Goal: Task Accomplishment & Management: Use online tool/utility

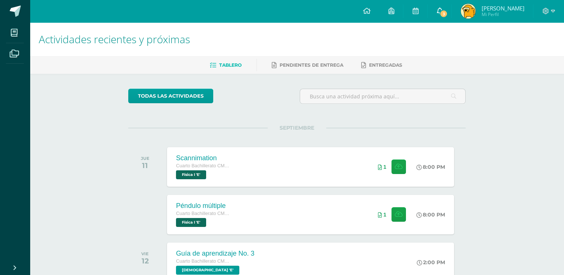
click at [448, 15] on span "3" at bounding box center [444, 14] width 8 height 8
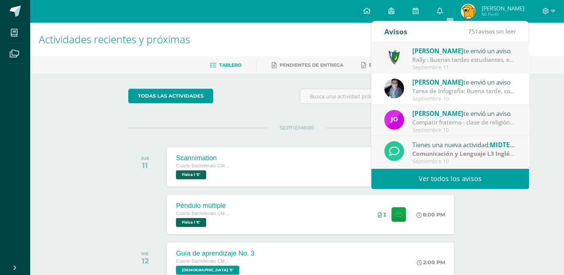
click at [274, 111] on div "todas las Actividades No tienes actividades Échale un vistazo a los demás perío…" at bounding box center [296, 273] width 367 height 399
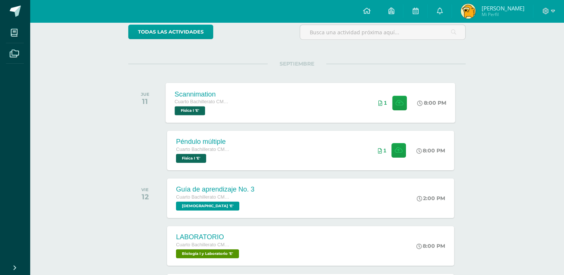
scroll to position [75, 0]
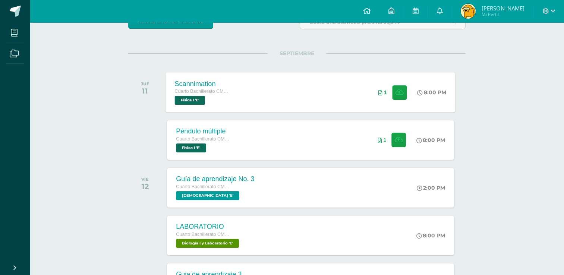
click at [257, 107] on div "Scannimation Cuarto Bachillerato CMP Bachillerato en CCLL con Orientación en Co…" at bounding box center [311, 92] width 290 height 40
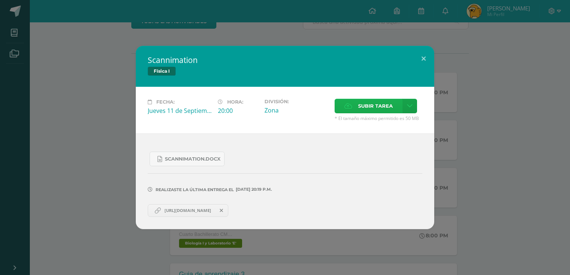
click at [371, 104] on span "Subir tarea" at bounding box center [375, 106] width 35 height 14
click at [0, 0] on input "Subir tarea" at bounding box center [0, 0] width 0 height 0
click at [108, 38] on div "Scannimation Física I Fecha: [DATE] Hora: 20:00 División: Zona Cancelar" at bounding box center [285, 137] width 570 height 275
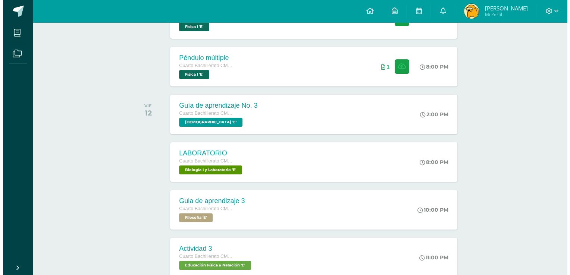
scroll to position [149, 0]
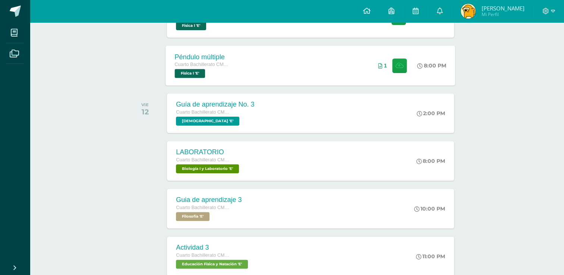
click at [258, 59] on div "Péndulo múltiple Cuarto Bachillerato CMP Bachillerato en CCLL con Orientación e…" at bounding box center [311, 65] width 290 height 40
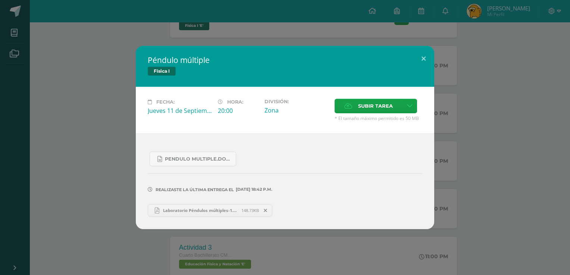
click at [181, 208] on span "Laboratorio Péndulos múltiples-1.pdf" at bounding box center [200, 211] width 82 height 6
click at [230, 42] on div "Péndulo múltiple Física I Fecha: [DATE] Hora: 20:00 División: Zona" at bounding box center [285, 137] width 570 height 275
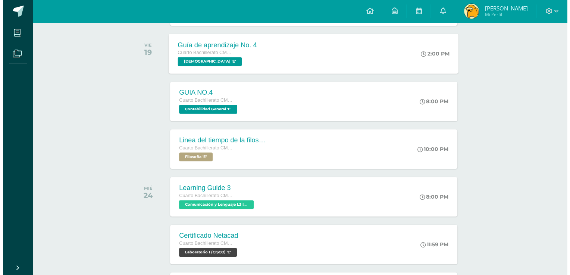
scroll to position [485, 0]
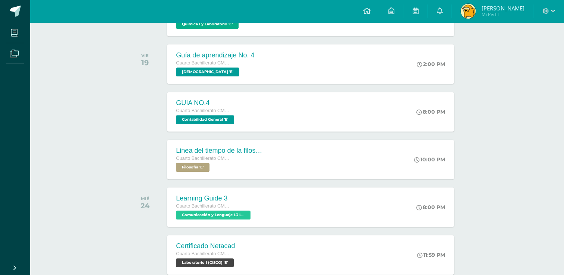
click at [234, 136] on div "SEPTIEMBRE JUE 11 Scannimation Cuarto Bachillerato CMP Bachillerato en CCLL con…" at bounding box center [296, 165] width 337 height 1045
click at [234, 120] on span "Contabilidad General 'E'" at bounding box center [204, 119] width 59 height 9
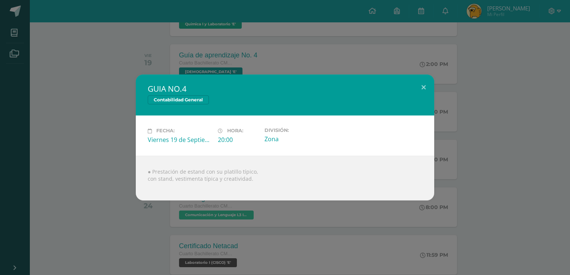
click at [414, 176] on div "● Prestación de estand con su platillo típico, con stand, vestimenta típica y c…" at bounding box center [285, 178] width 298 height 45
click at [442, 176] on div "GUIA NO.4 Contabilidad General Fecha: [DATE] Hora: 20:00 División: Zona" at bounding box center [285, 138] width 564 height 126
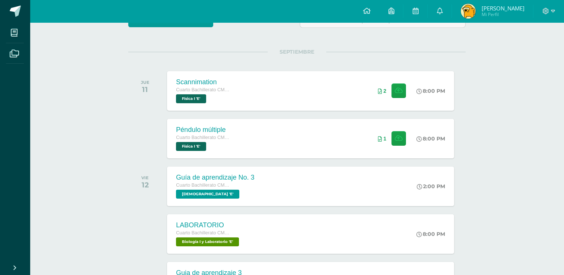
scroll to position [75, 0]
